Goal: Task Accomplishment & Management: Use online tool/utility

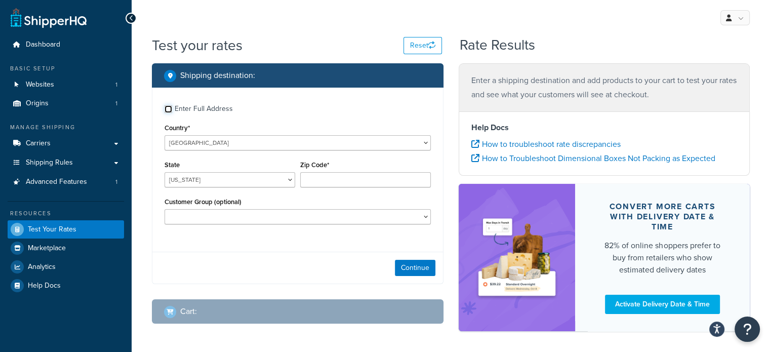
click at [170, 108] on input "Enter Full Address" at bounding box center [169, 109] width 8 height 8
checkbox input "true"
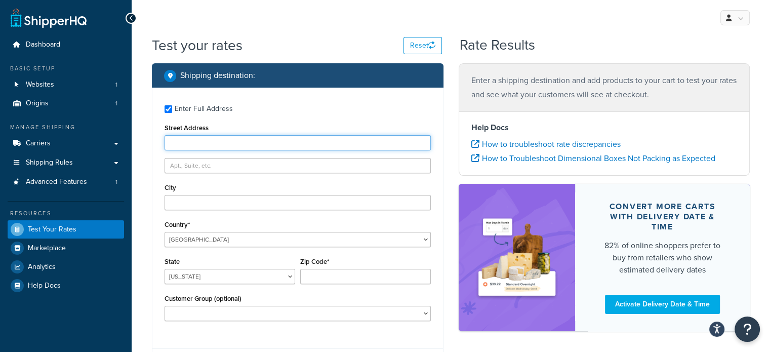
click at [218, 138] on input "Street Address" at bounding box center [298, 142] width 266 height 15
type input "po box 123"
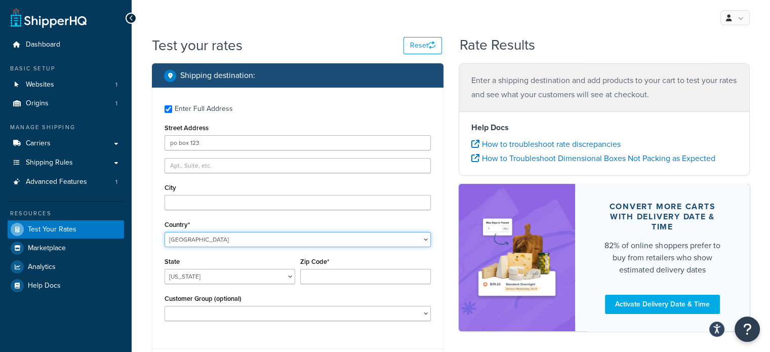
click at [202, 239] on select "[GEOGRAPHIC_DATA] [GEOGRAPHIC_DATA] [GEOGRAPHIC_DATA] [GEOGRAPHIC_DATA] [GEOGRA…" at bounding box center [298, 239] width 266 height 15
select select "AU"
click at [165, 232] on select "[GEOGRAPHIC_DATA] [GEOGRAPHIC_DATA] [GEOGRAPHIC_DATA] [GEOGRAPHIC_DATA] [GEOGRA…" at bounding box center [298, 239] width 266 height 15
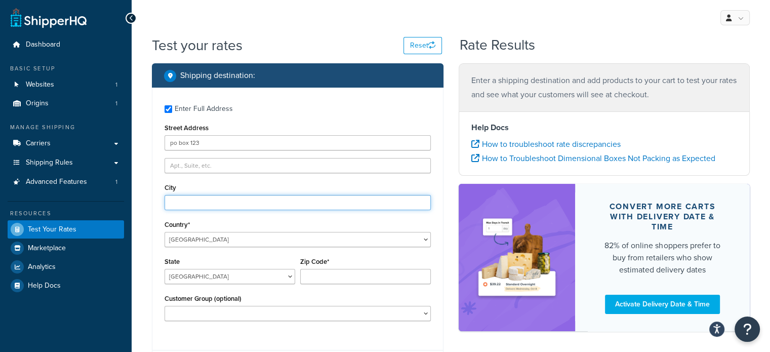
click at [202, 202] on input "City" at bounding box center [298, 202] width 266 height 15
type input "[GEOGRAPHIC_DATA]"
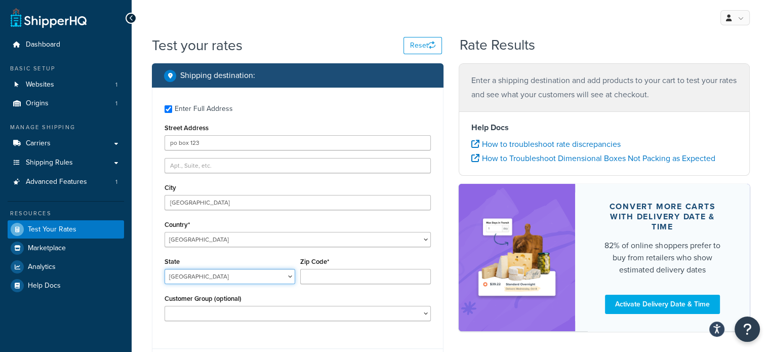
select select "VIC"
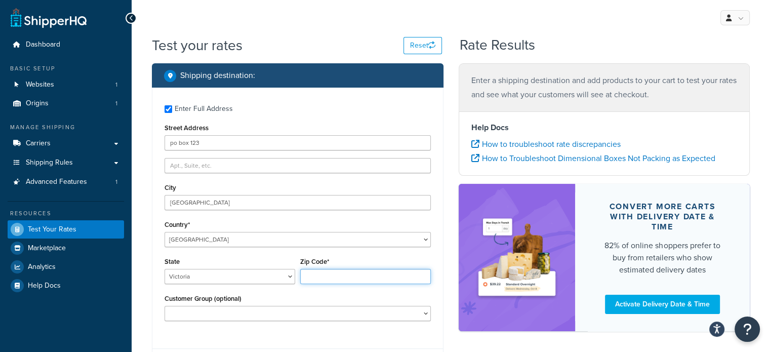
type input "3186"
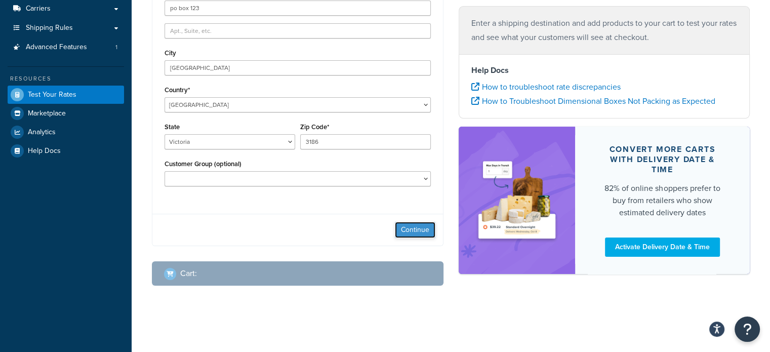
click at [419, 232] on button "Continue" at bounding box center [415, 230] width 41 height 16
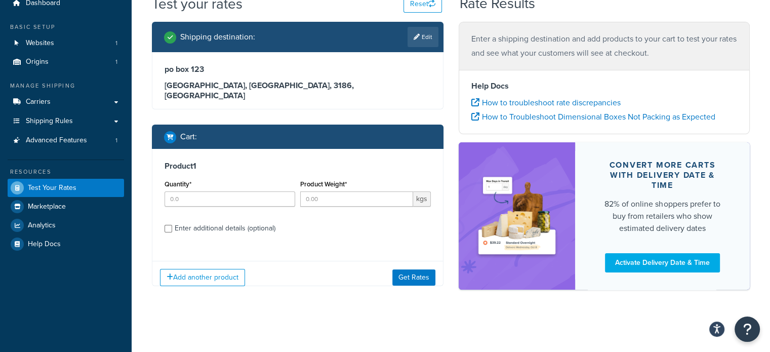
scroll to position [49, 0]
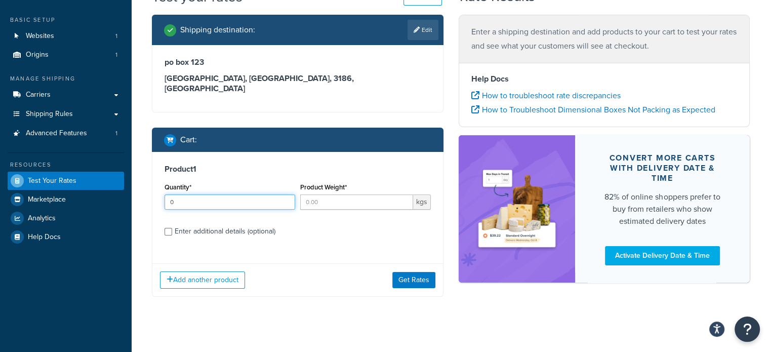
click at [284, 194] on input "0" at bounding box center [230, 201] width 131 height 15
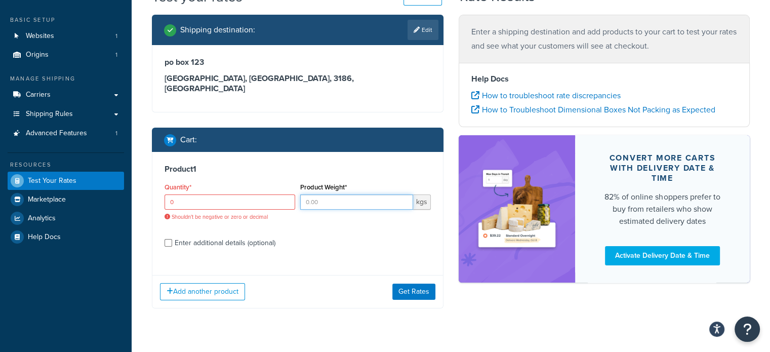
click at [333, 194] on input "Product Weight*" at bounding box center [356, 201] width 113 height 15
type input "1"
click at [285, 194] on input "1" at bounding box center [230, 201] width 131 height 15
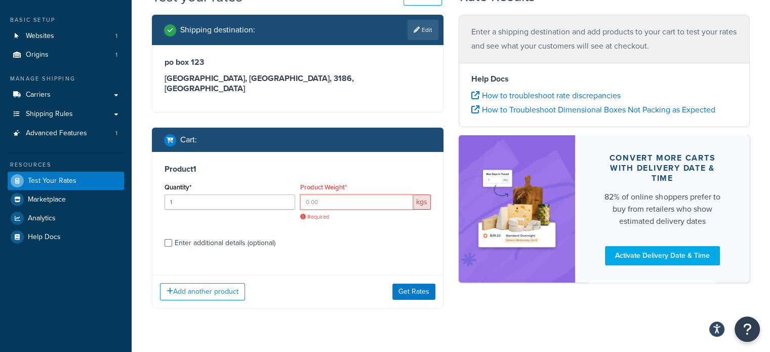
click at [342, 194] on input "Product Weight*" at bounding box center [356, 201] width 113 height 15
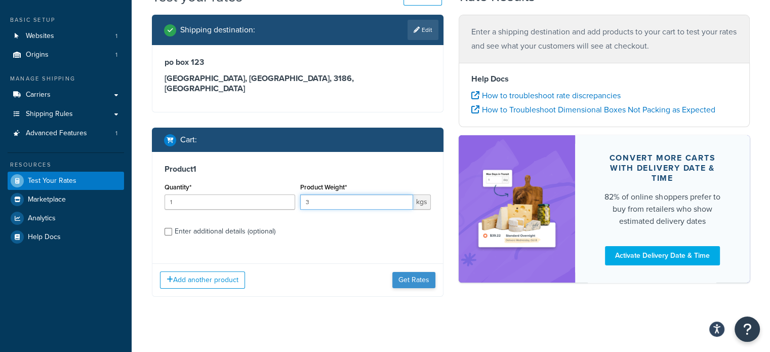
type input "3"
click at [406, 272] on button "Get Rates" at bounding box center [414, 280] width 43 height 16
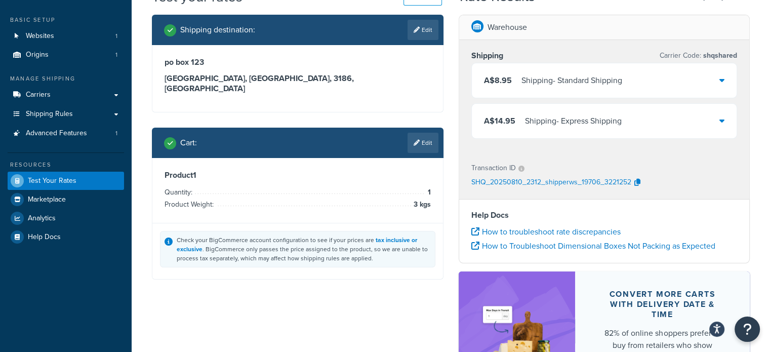
click at [720, 80] on icon at bounding box center [722, 80] width 5 height 8
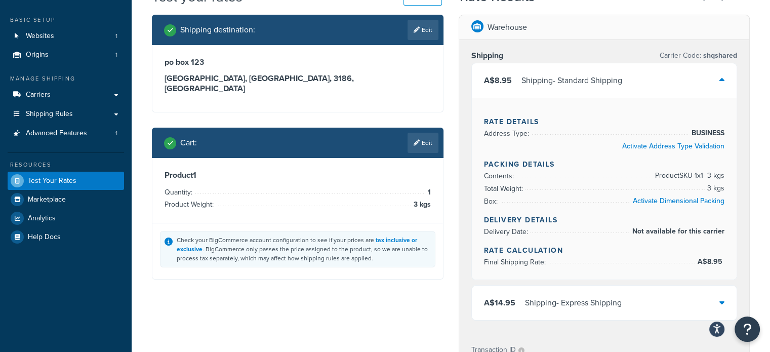
click at [720, 80] on icon at bounding box center [722, 80] width 5 height 8
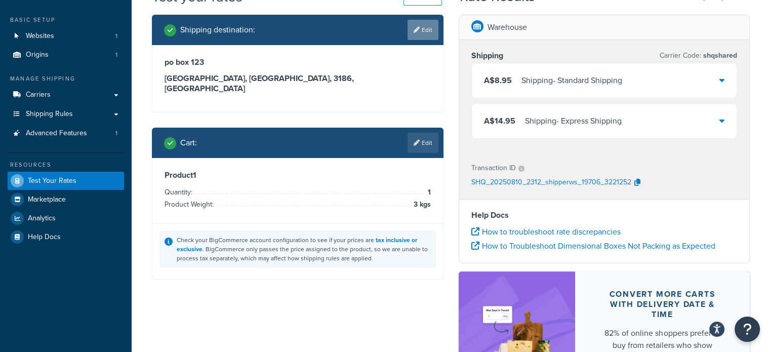
click at [427, 32] on link "Edit" at bounding box center [423, 30] width 31 height 20
select select "AU"
select select "VIC"
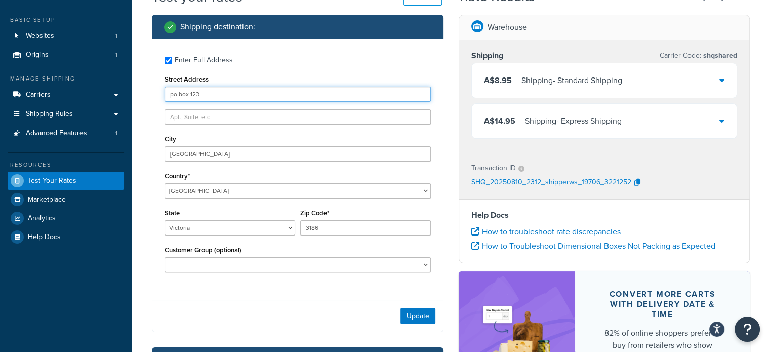
click at [176, 97] on input "po box 123" at bounding box center [298, 94] width 266 height 15
type input "PO box 123"
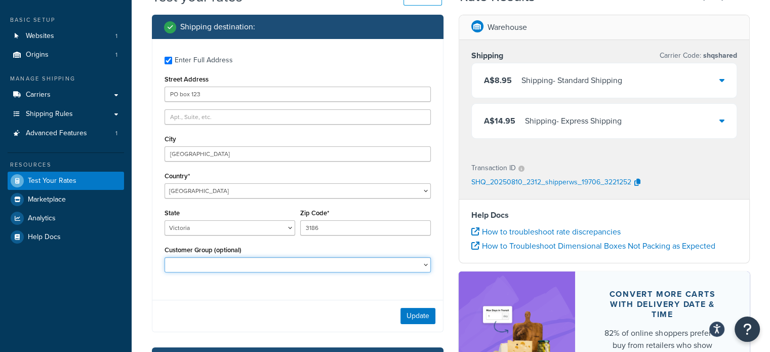
click at [240, 267] on select "Logged In Not Logged in Retail Retail Customers website Wholesale" at bounding box center [298, 264] width 266 height 15
select select "Retail"
click at [165, 258] on select "Logged In Not Logged in Retail Retail Customers website Wholesale" at bounding box center [298, 264] width 266 height 15
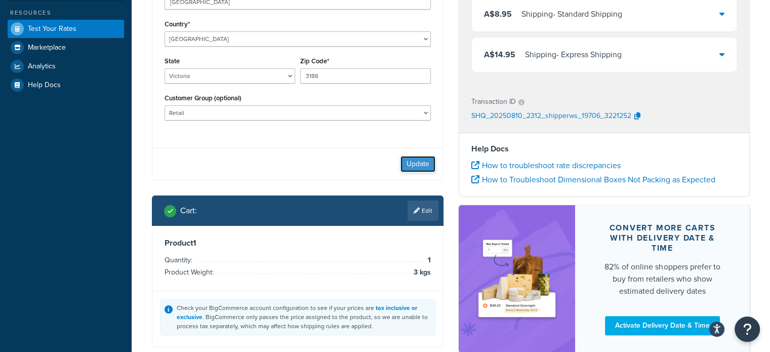
click at [429, 163] on button "Update" at bounding box center [418, 164] width 35 height 16
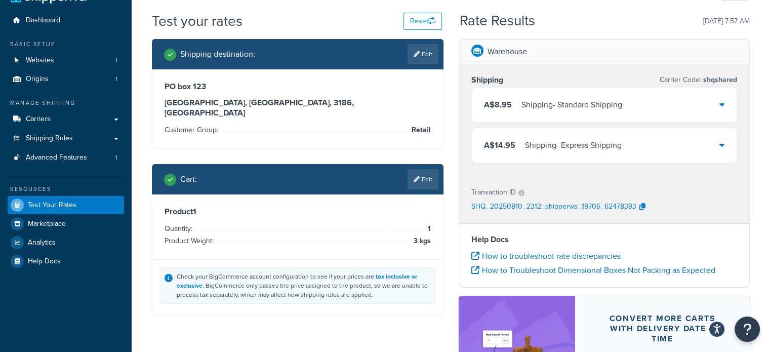
scroll to position [24, 0]
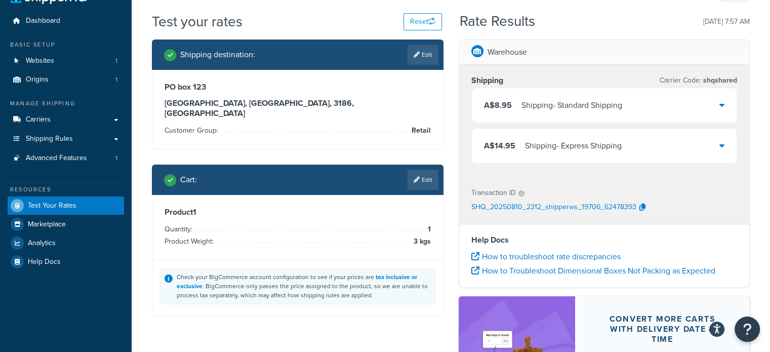
click at [721, 142] on icon at bounding box center [722, 145] width 5 height 8
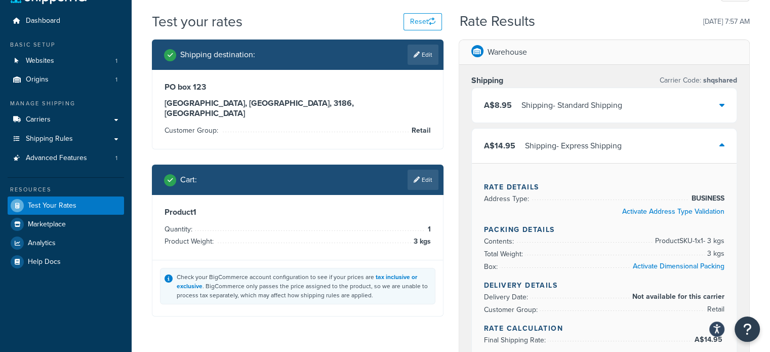
click at [721, 142] on icon at bounding box center [722, 145] width 5 height 8
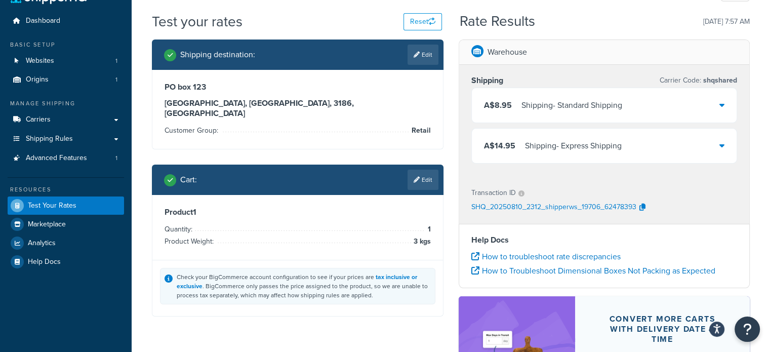
click at [725, 107] on div "A$8.95 Shipping - Standard Shipping" at bounding box center [604, 105] width 265 height 34
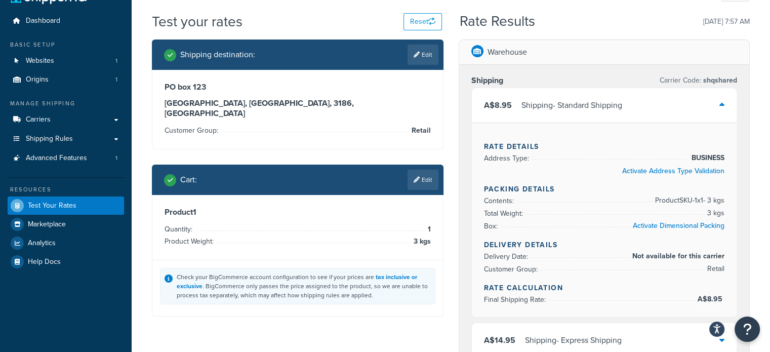
click at [720, 103] on icon at bounding box center [722, 105] width 5 height 8
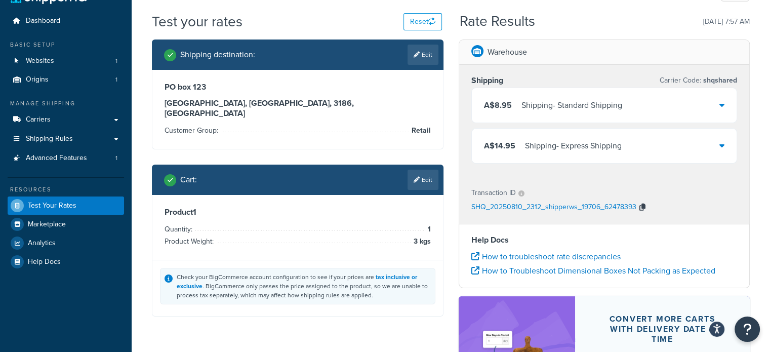
click at [640, 206] on icon "button" at bounding box center [643, 207] width 6 height 7
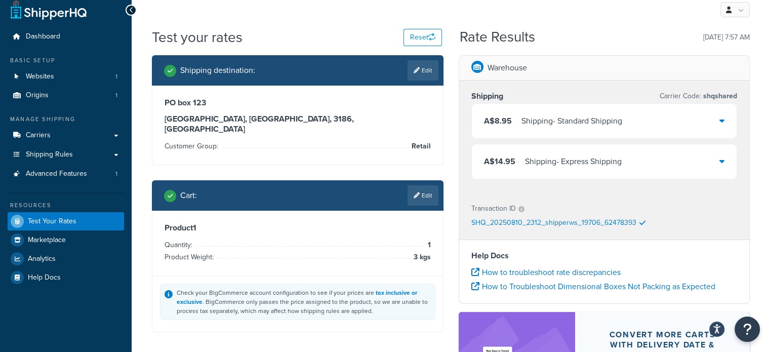
scroll to position [0, 0]
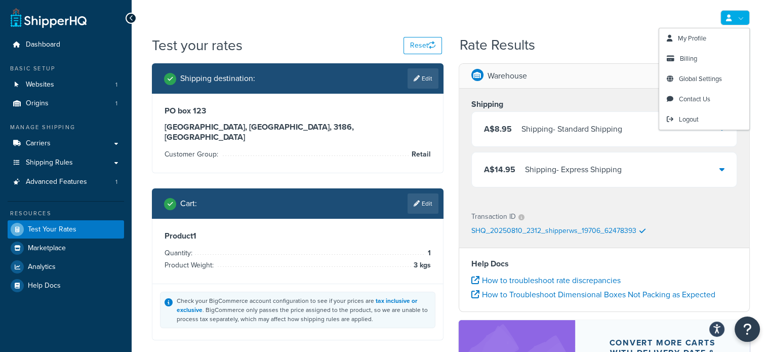
click at [737, 20] on link at bounding box center [735, 17] width 29 height 15
click at [688, 99] on span "Contact Us" at bounding box center [694, 99] width 31 height 10
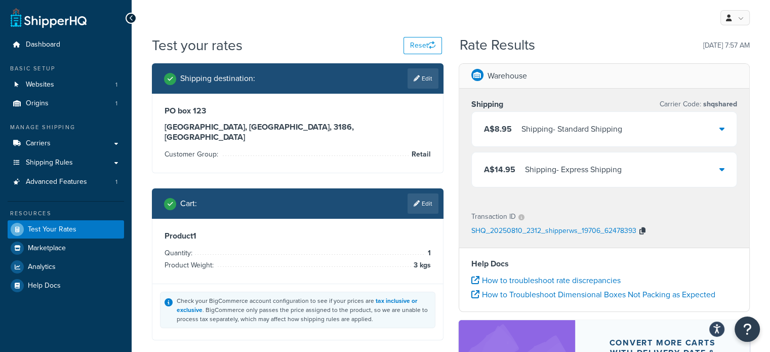
click at [642, 233] on icon "button" at bounding box center [643, 230] width 6 height 7
